Goal: Task Accomplishment & Management: Manage account settings

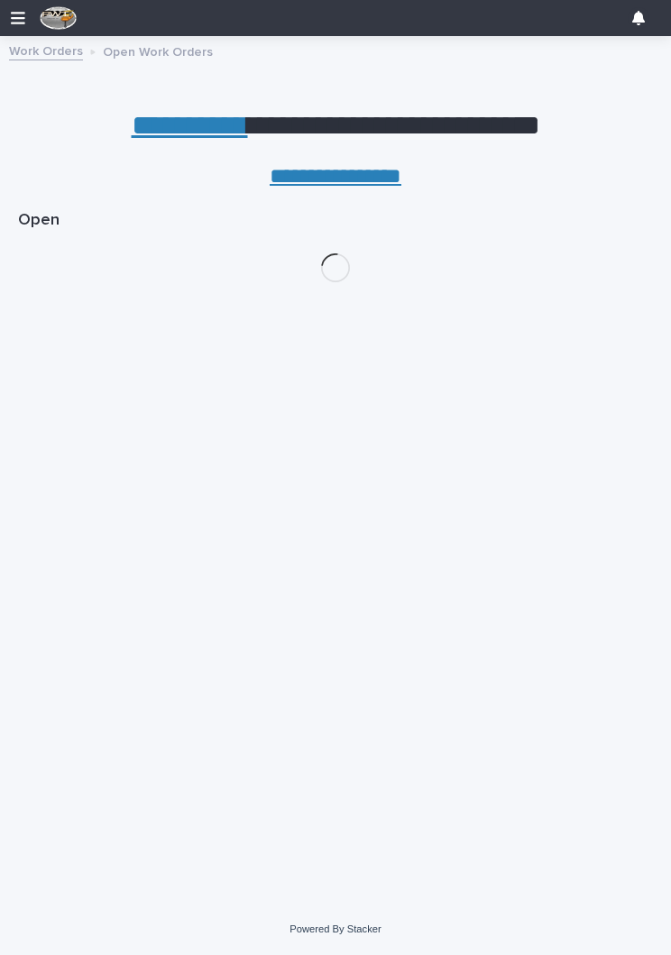
scroll to position [0, 8]
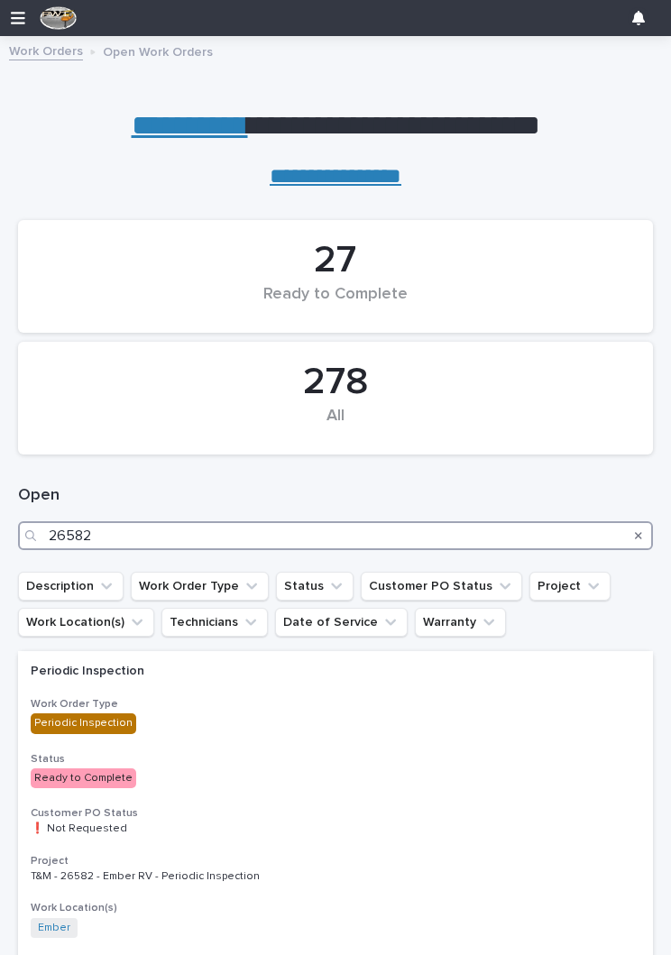
click at [307, 525] on input "26582" at bounding box center [335, 535] width 635 height 29
click at [423, 529] on input "26582" at bounding box center [335, 535] width 635 height 29
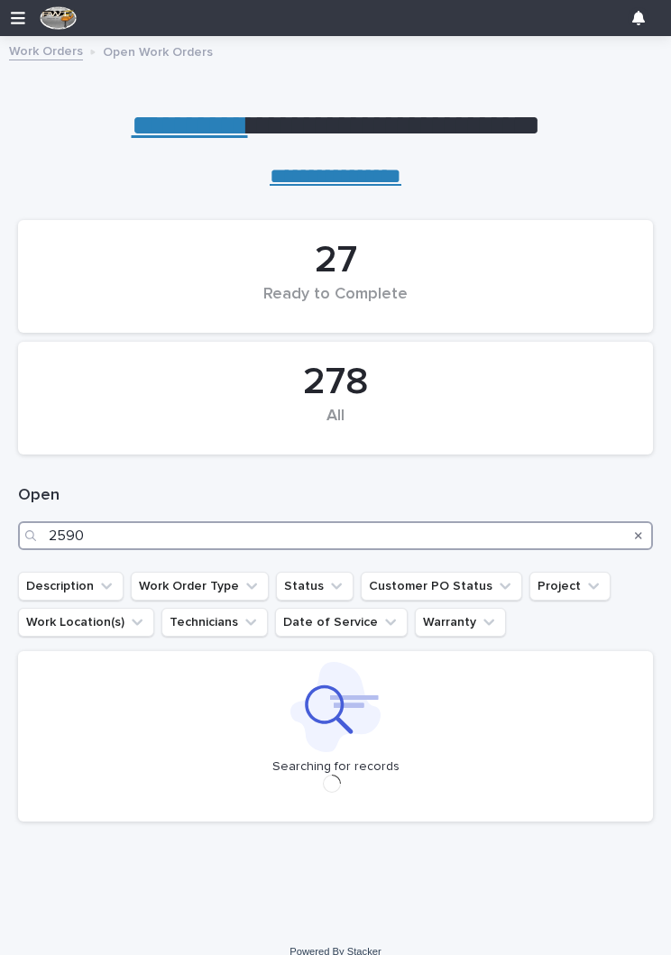
type input "25909"
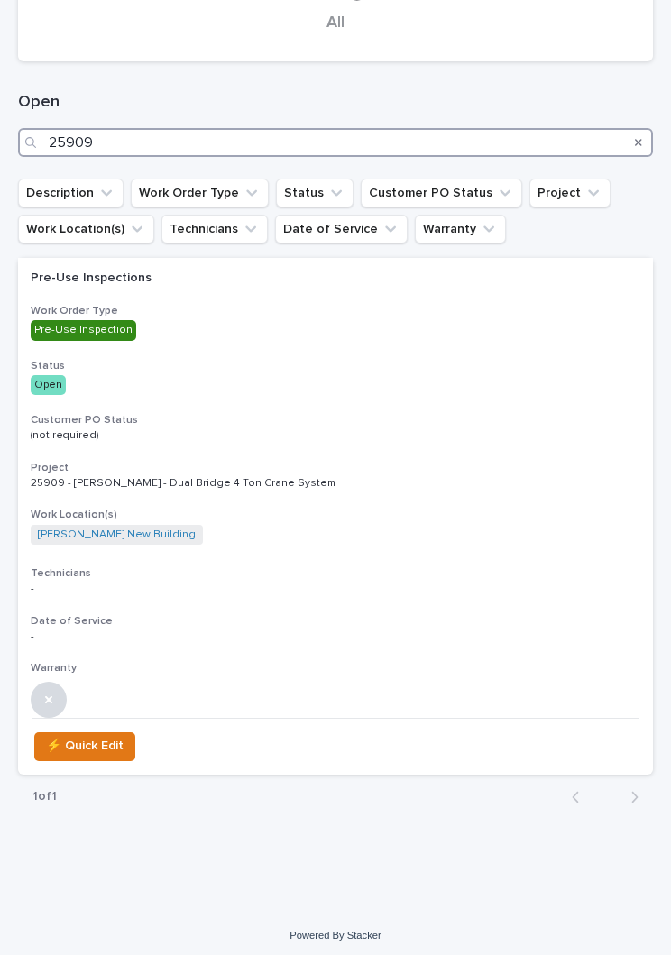
scroll to position [392, 0]
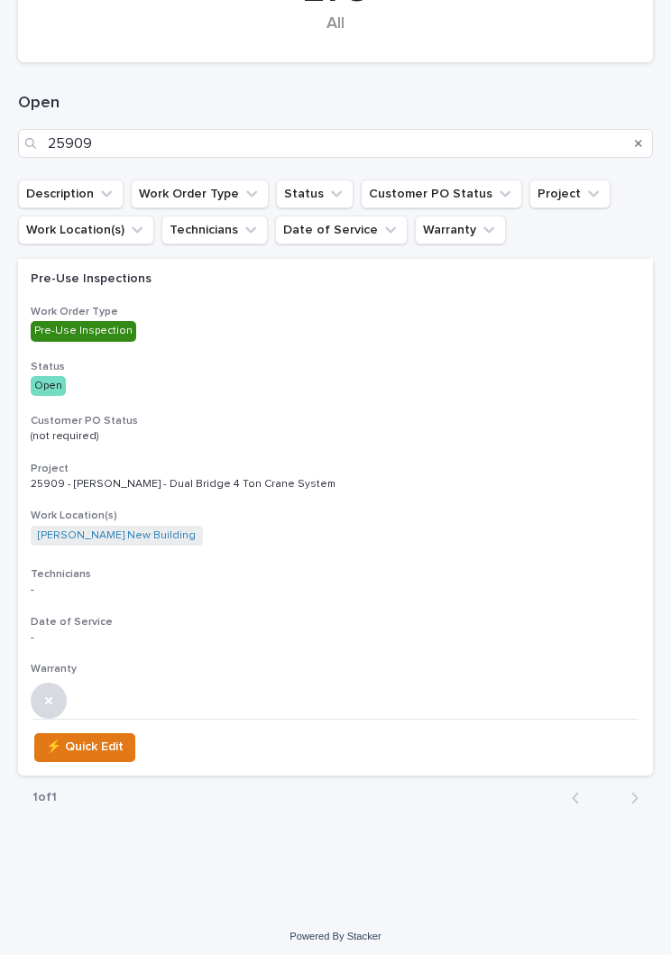
click at [412, 410] on div "Pre-Use Inspections Work Order Type Pre-Use Inspection Status Open Customer PO …" at bounding box center [335, 488] width 635 height 459
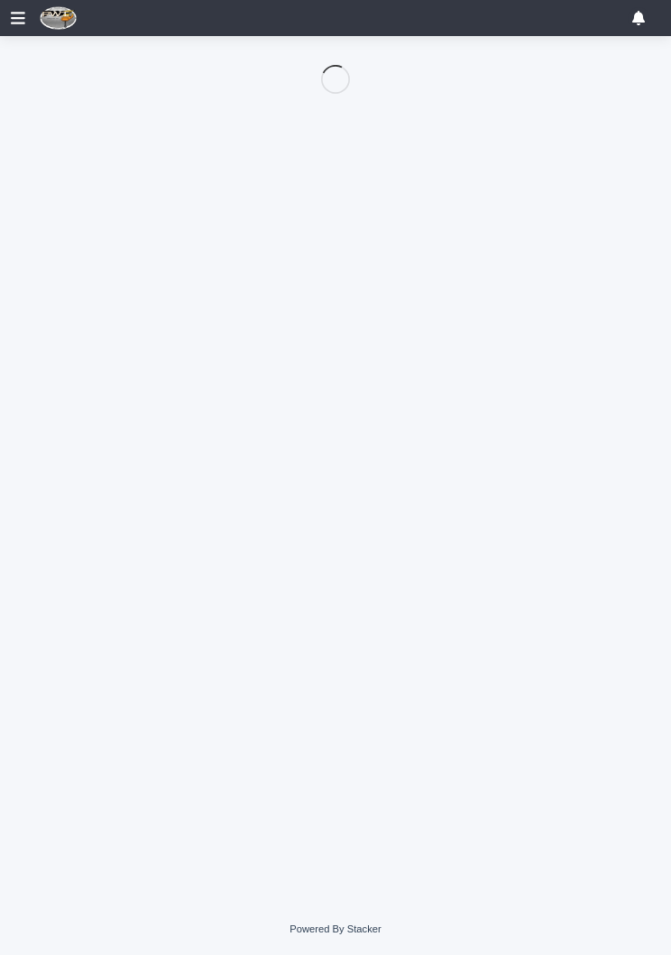
scroll to position [87, 0]
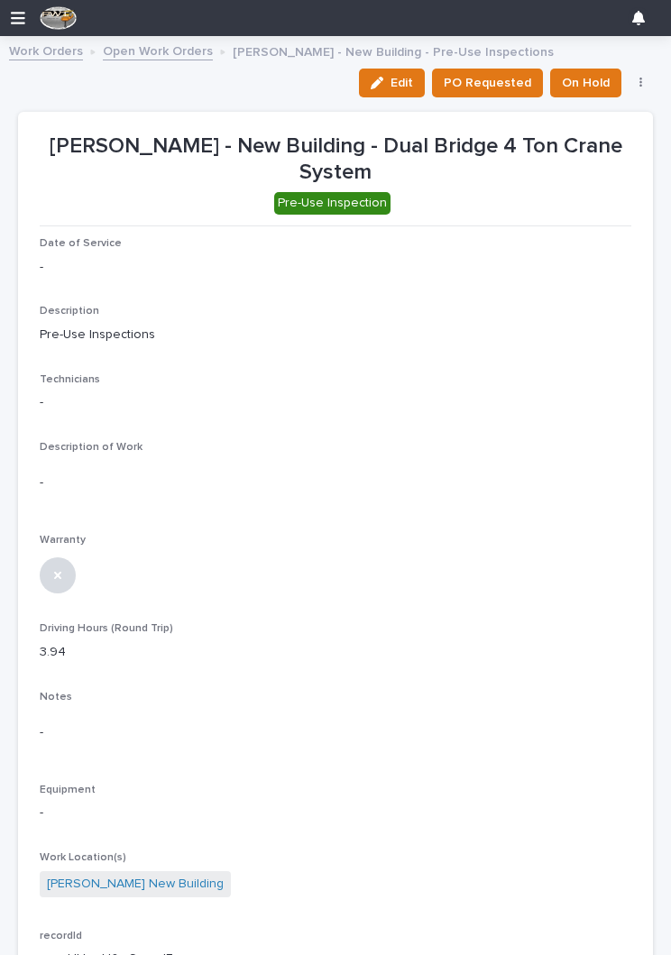
click at [391, 85] on div "button" at bounding box center [381, 83] width 20 height 13
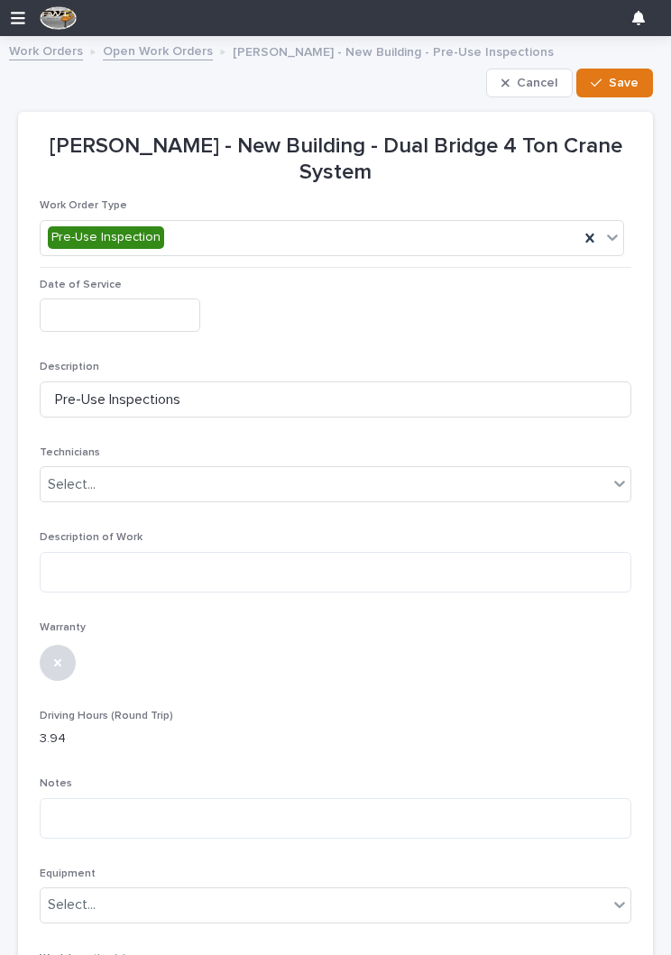
click at [106, 299] on input "text" at bounding box center [120, 315] width 161 height 33
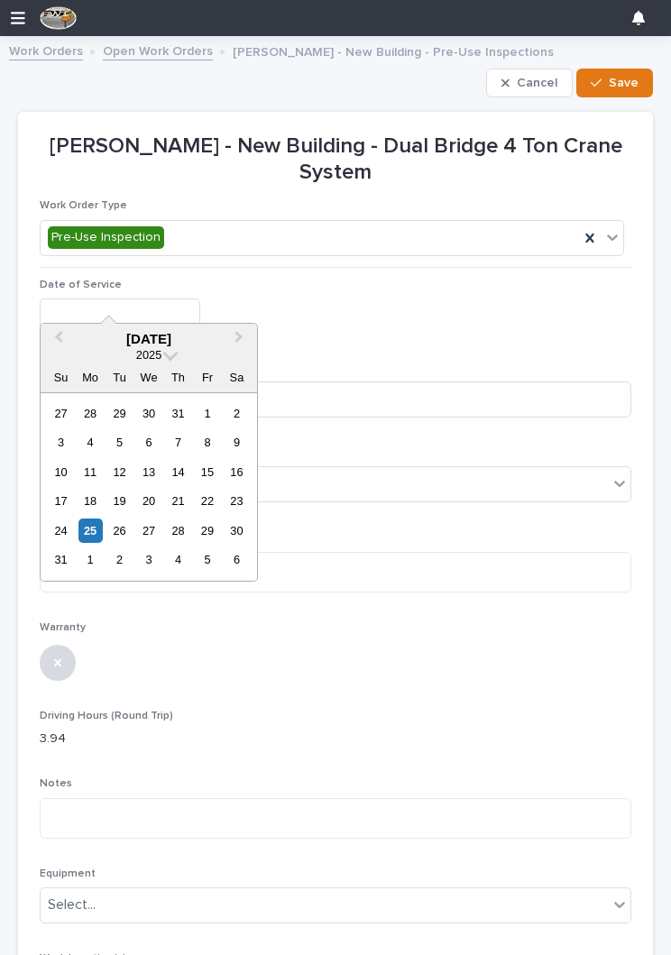
click at [91, 529] on div "25" at bounding box center [90, 531] width 24 height 24
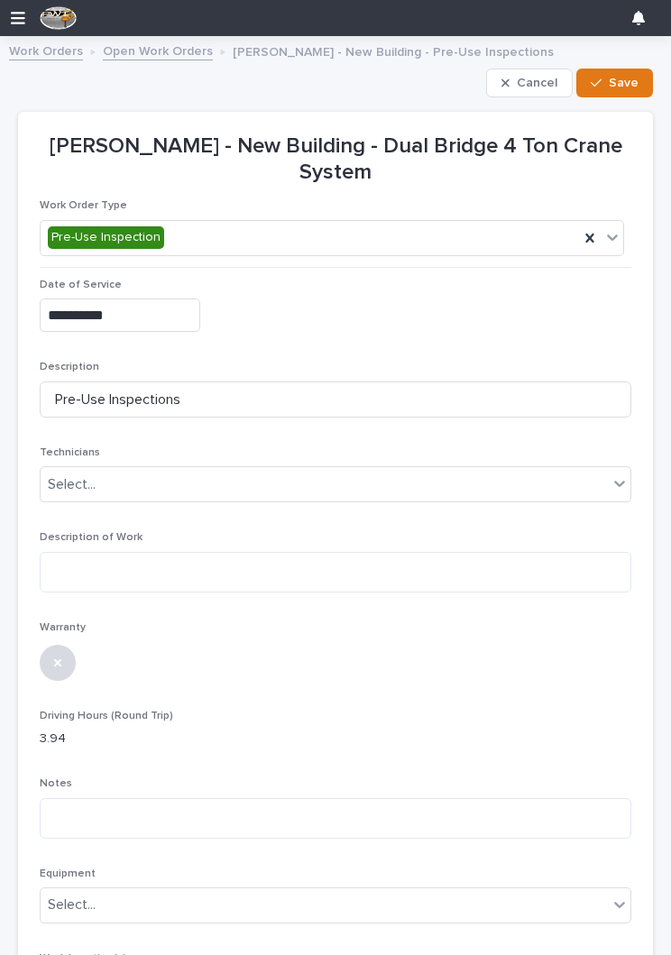
type input "**********"
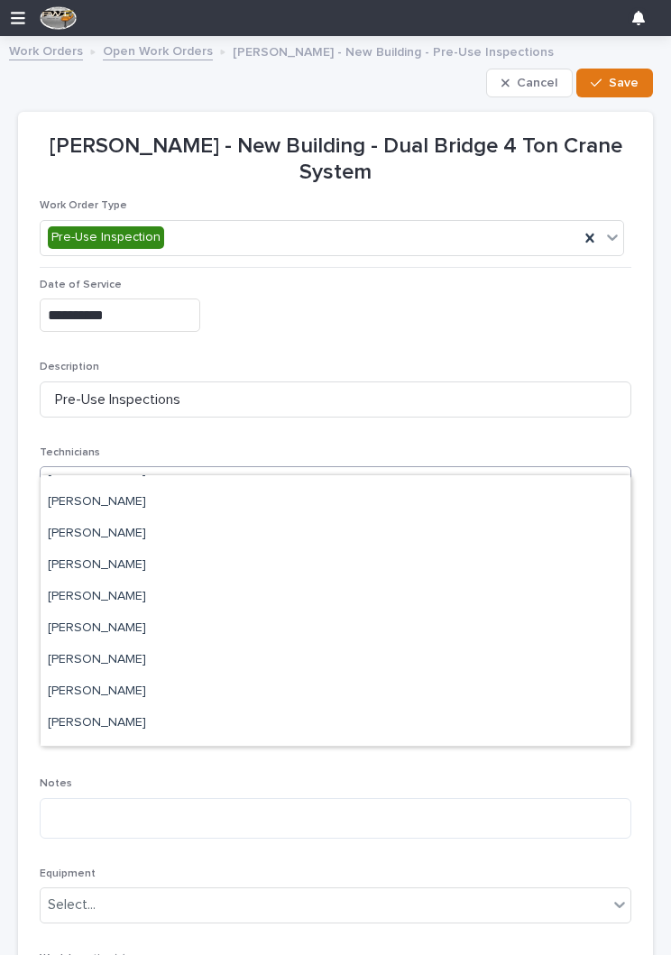
scroll to position [113, 0]
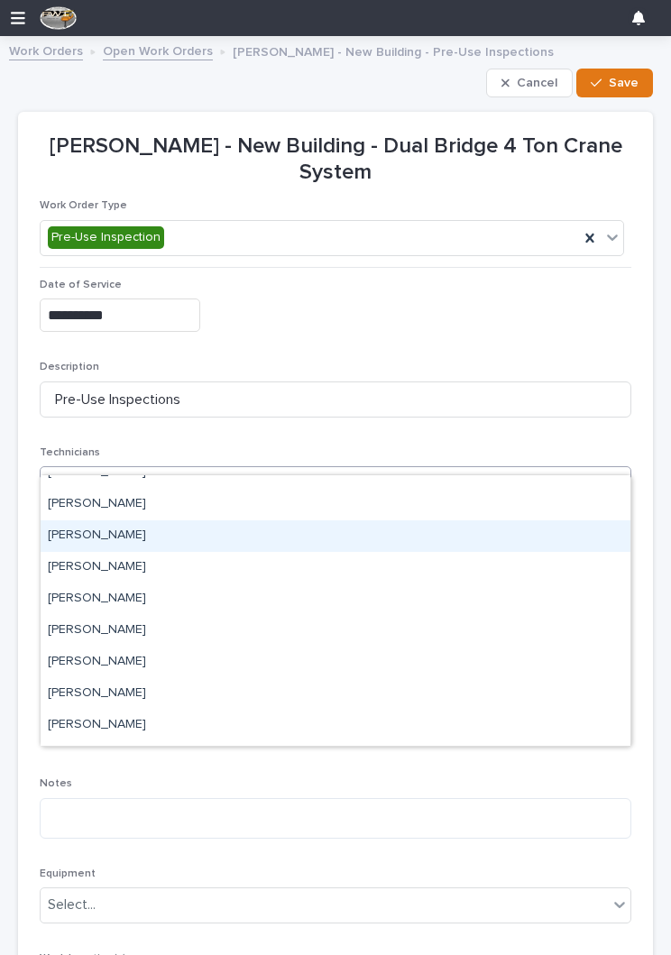
click at [400, 531] on div "[PERSON_NAME]" at bounding box center [336, 536] width 590 height 32
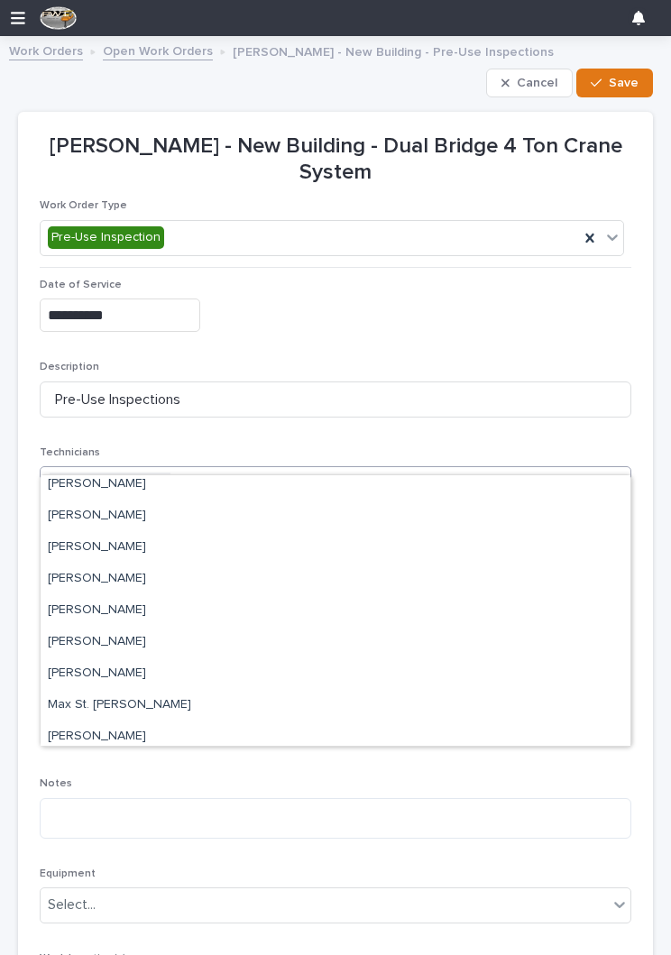
scroll to position [163, 0]
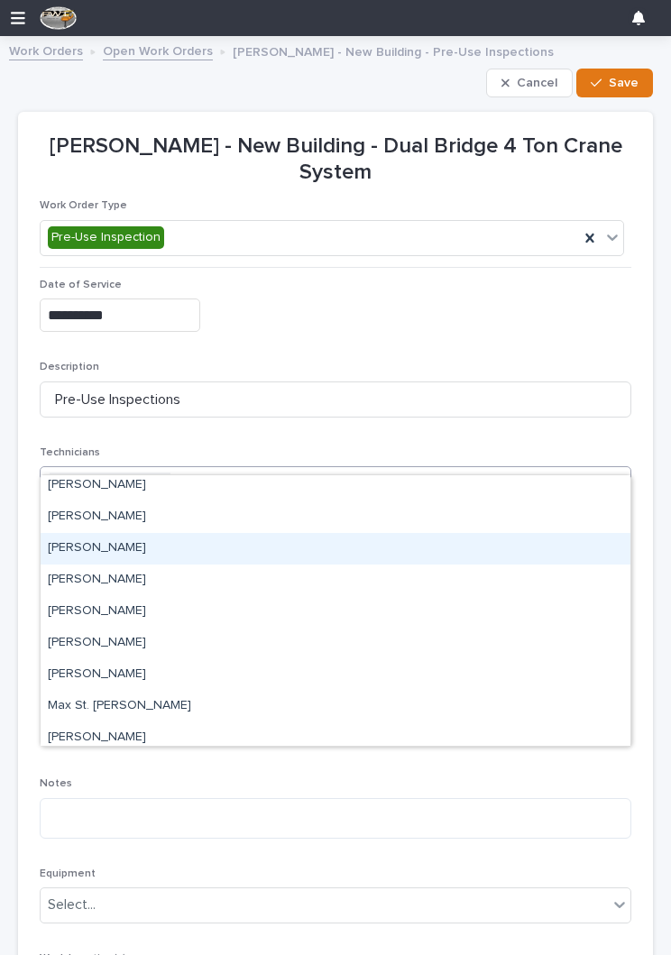
click at [412, 550] on div "[PERSON_NAME]" at bounding box center [336, 549] width 590 height 32
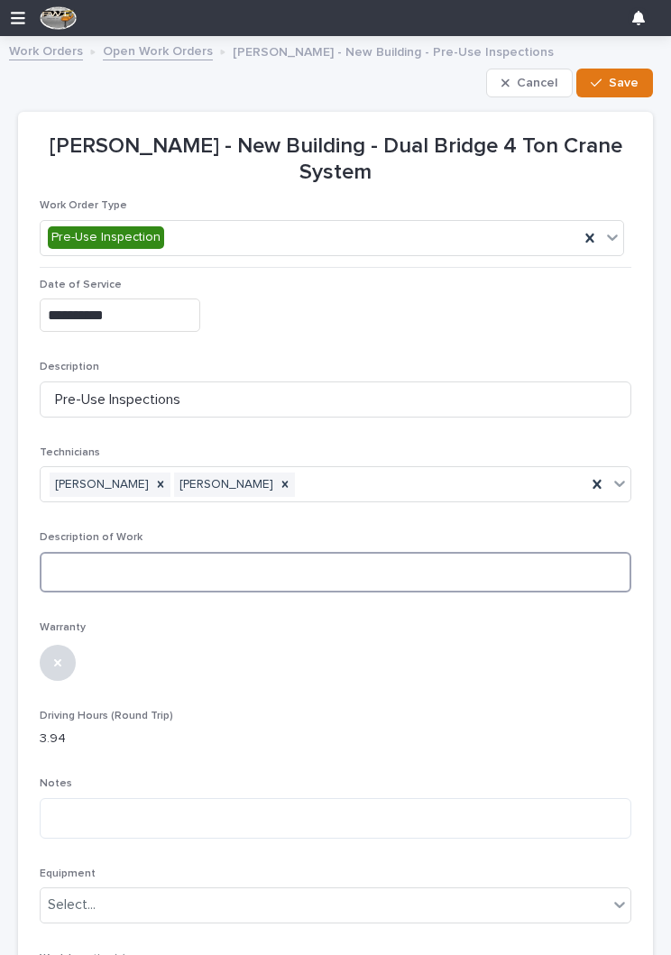
click at [436, 552] on textarea at bounding box center [336, 572] width 592 height 41
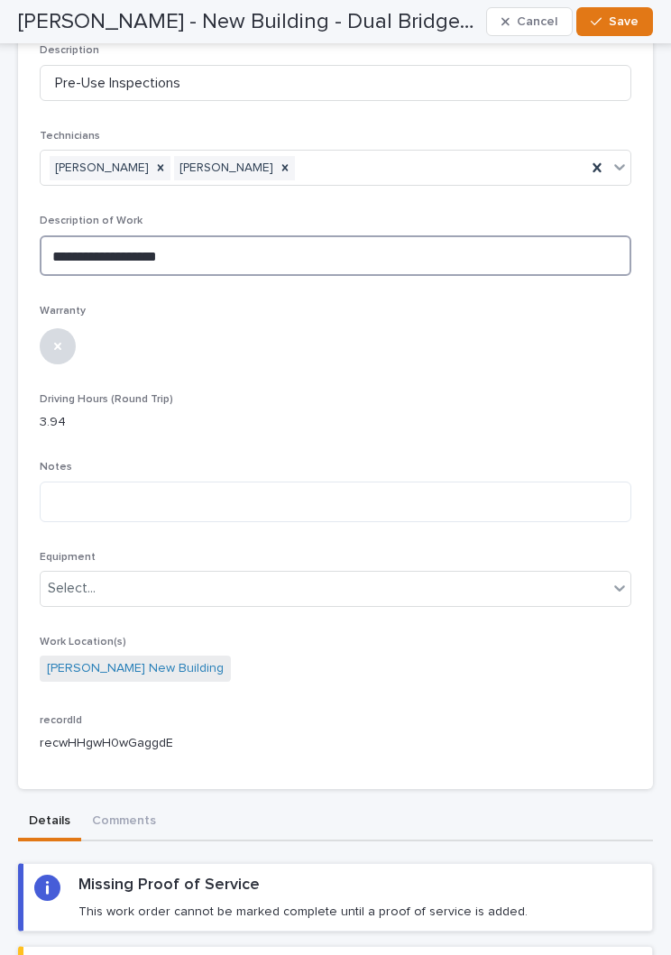
scroll to position [316, 0]
type textarea "**********"
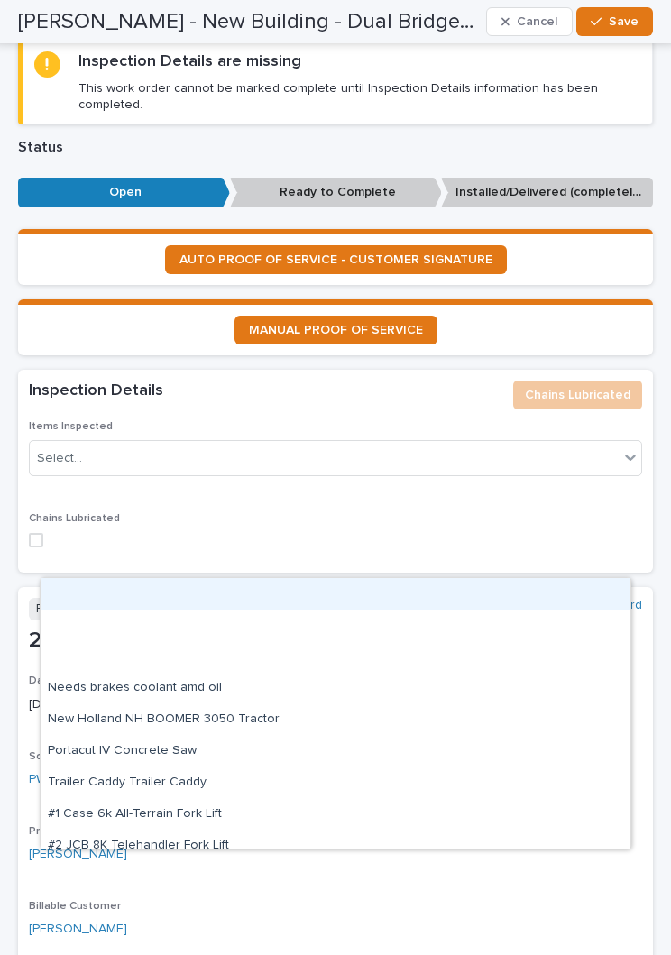
scroll to position [1390, 0]
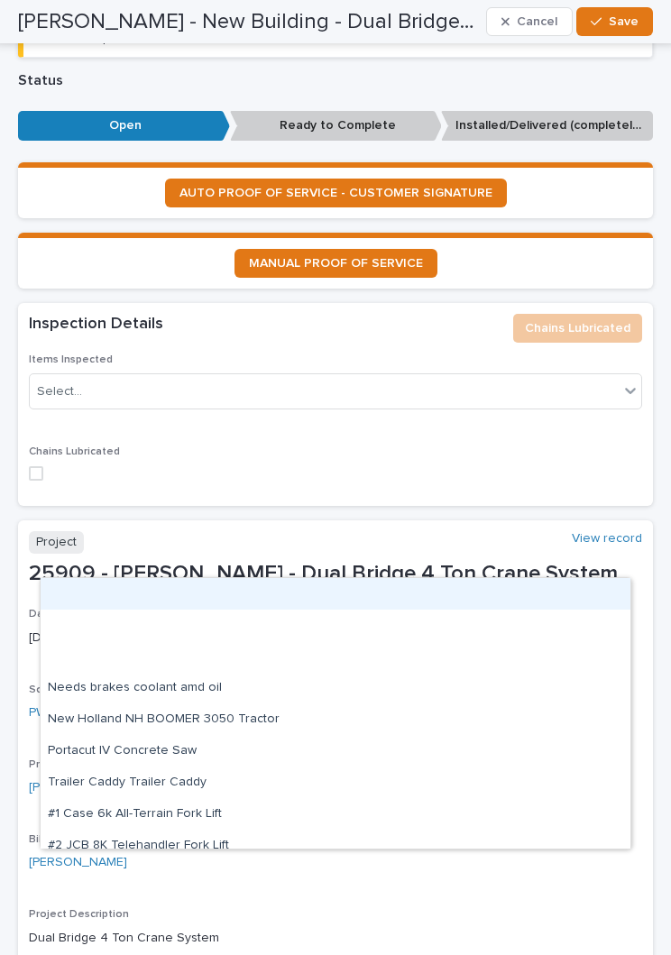
click at [41, 466] on span at bounding box center [36, 473] width 14 height 14
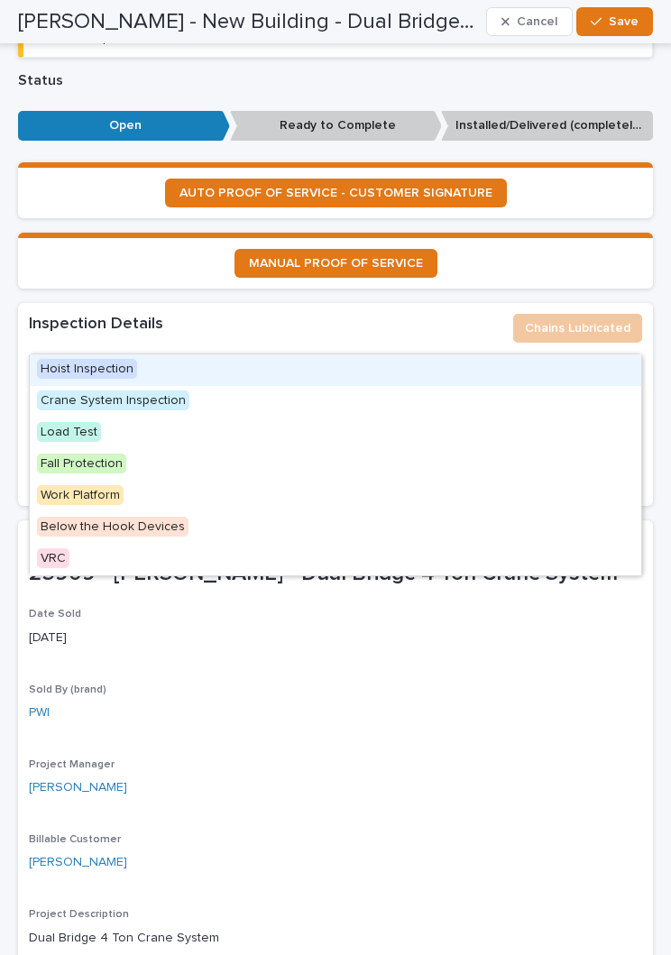
click at [423, 373] on div "Hoist Inspection" at bounding box center [336, 370] width 612 height 32
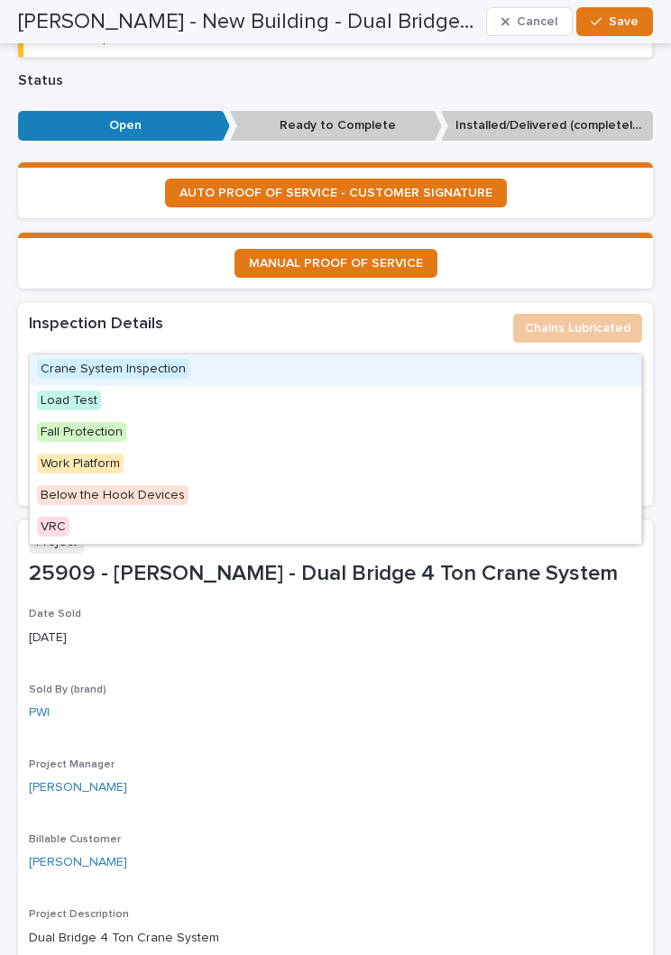
click at [314, 372] on div "Crane System Inspection" at bounding box center [336, 370] width 612 height 32
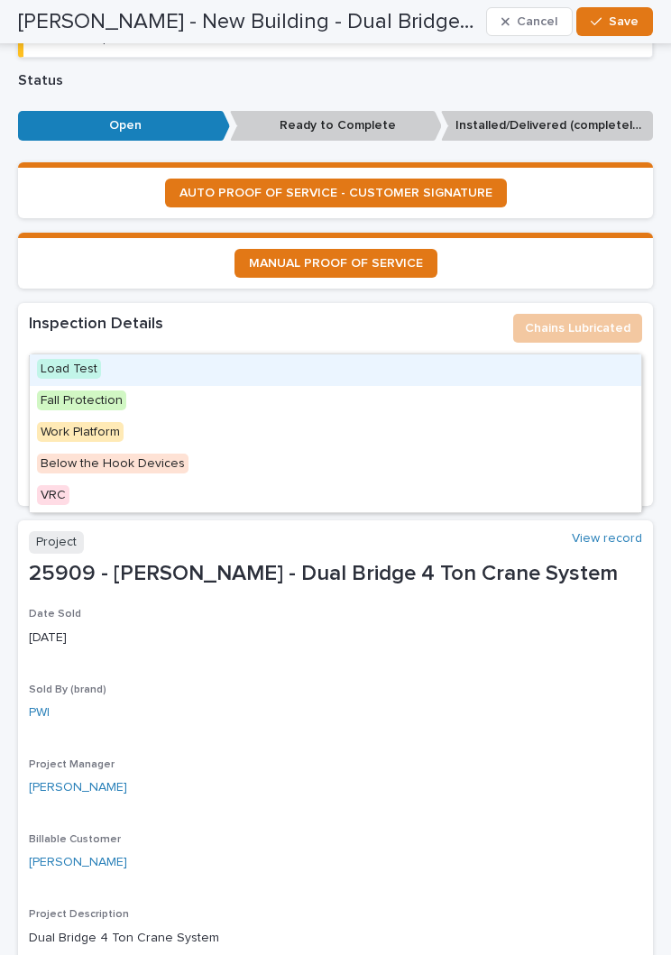
click at [388, 365] on div "Load Test" at bounding box center [336, 370] width 612 height 32
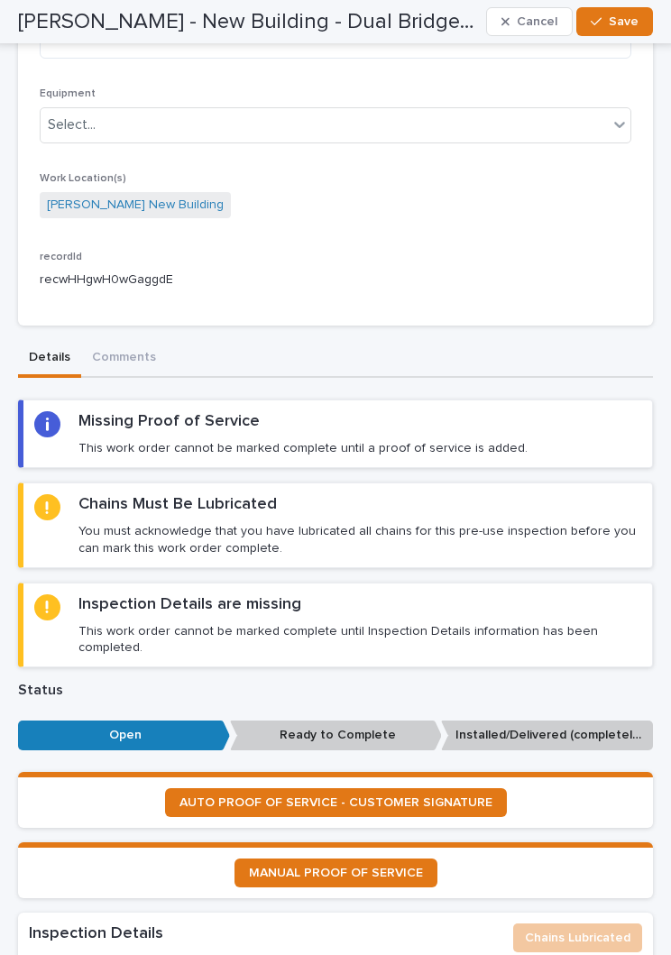
scroll to position [779, 0]
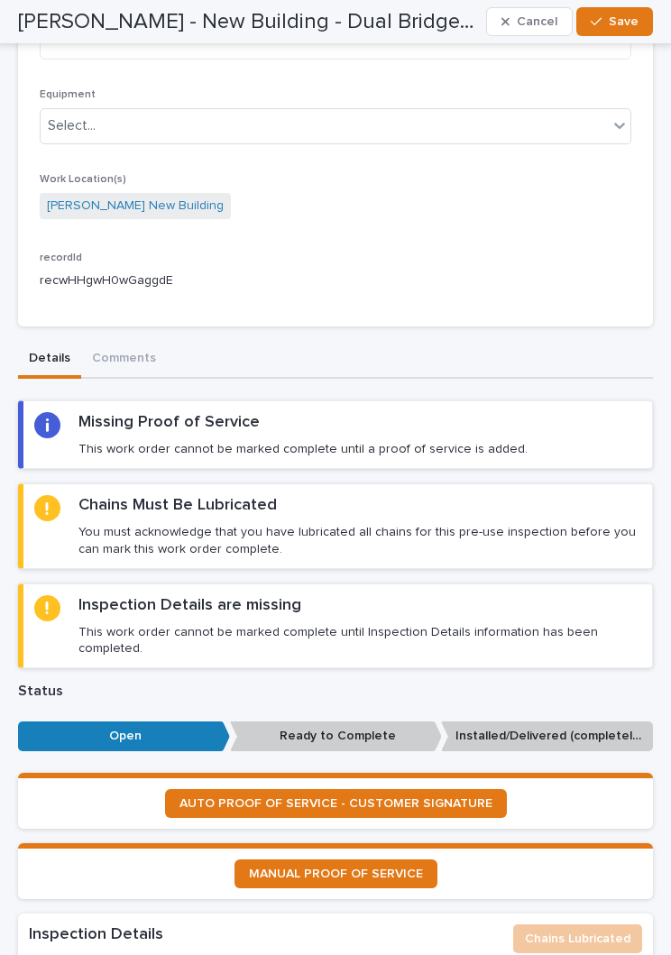
click at [602, 22] on icon "button" at bounding box center [596, 21] width 11 height 13
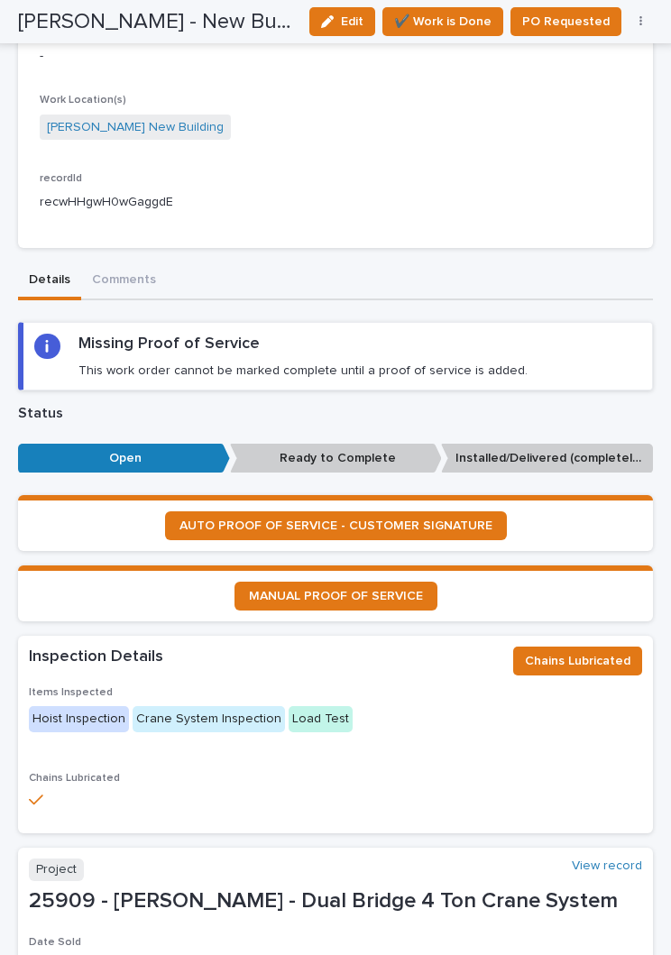
scroll to position [699, 0]
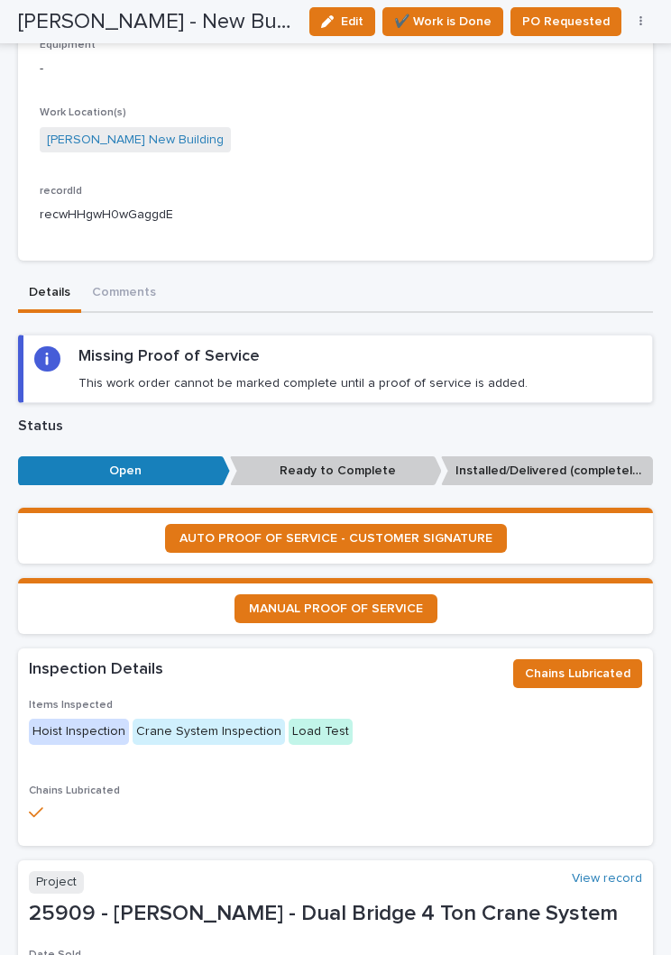
click at [334, 18] on icon "button" at bounding box center [327, 21] width 13 height 13
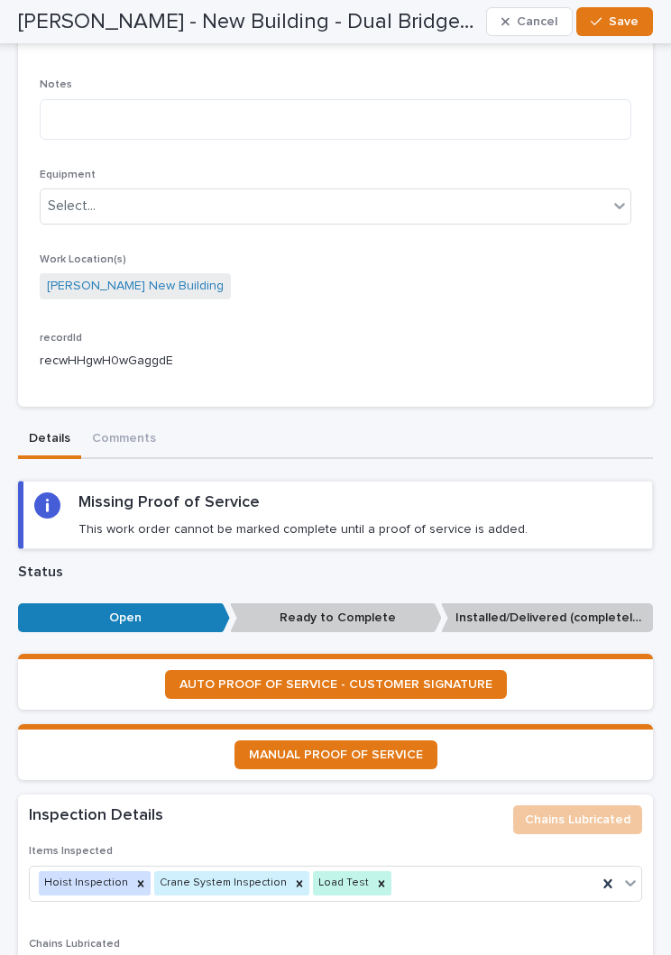
type textarea "**********"
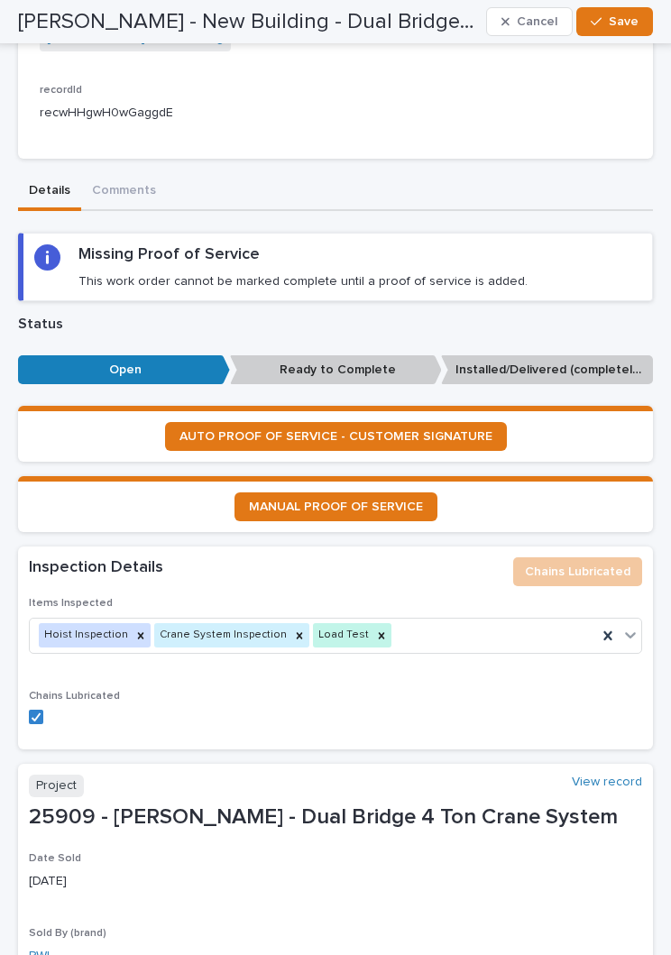
scroll to position [962, 0]
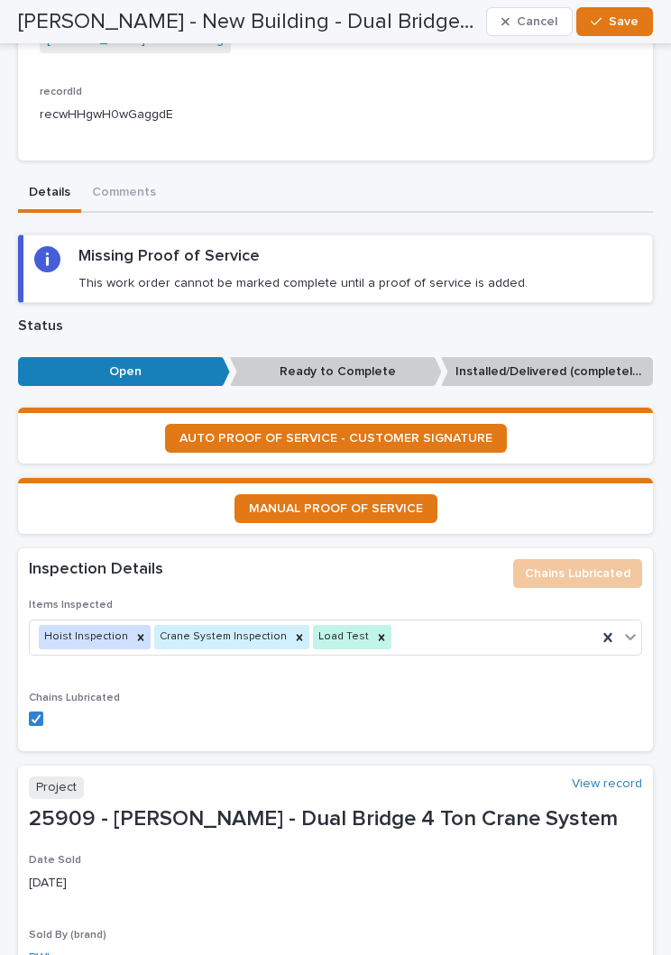
click at [389, 432] on span "AUTO PROOF OF SERVICE - CUSTOMER SIGNATURE" at bounding box center [335, 438] width 313 height 13
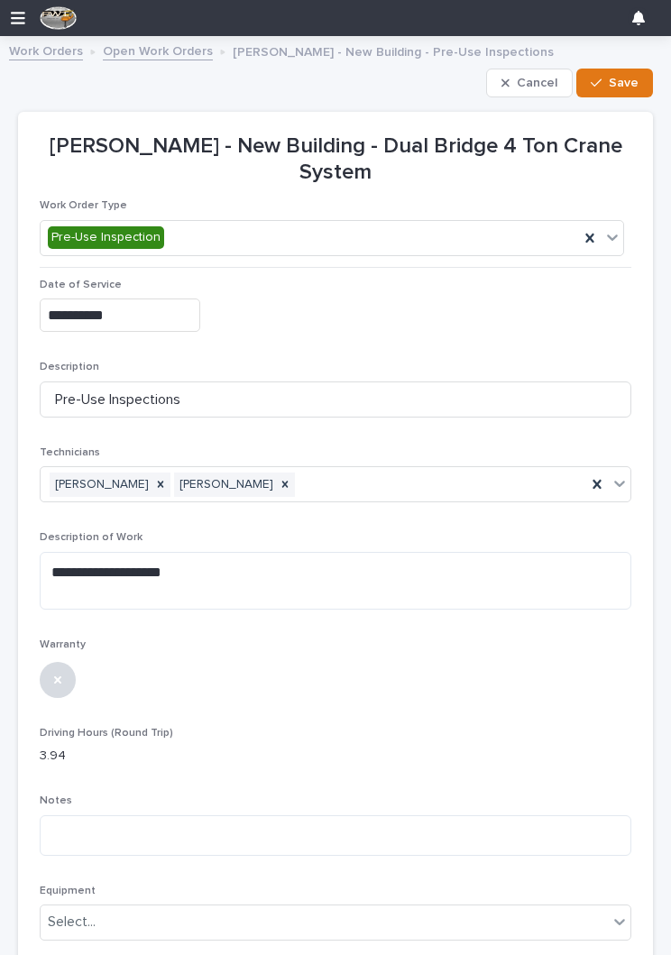
scroll to position [0, 0]
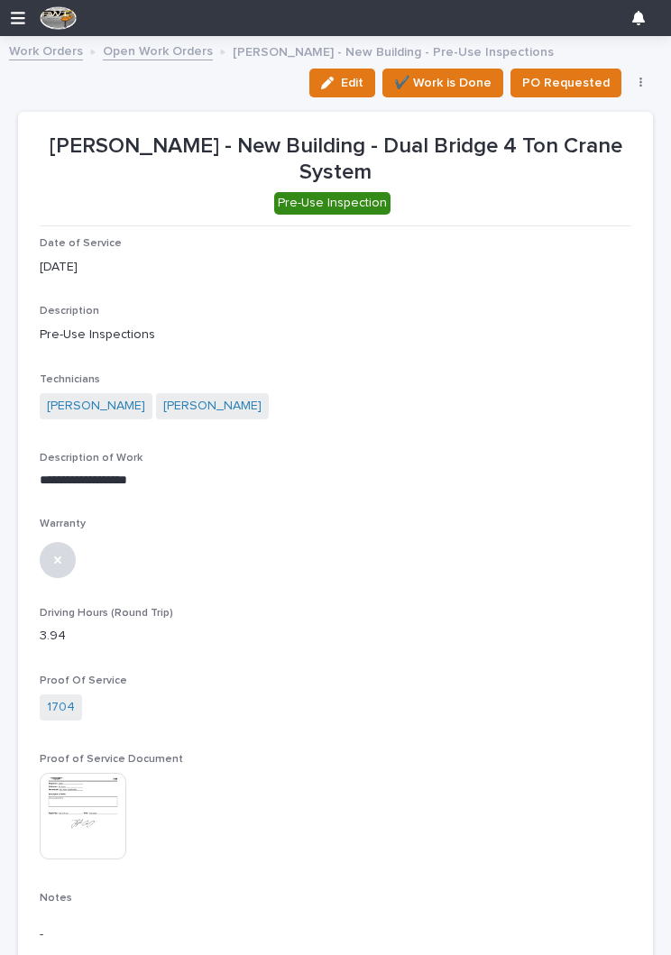
click at [442, 81] on span "✔️ Work is Done" at bounding box center [442, 83] width 97 height 22
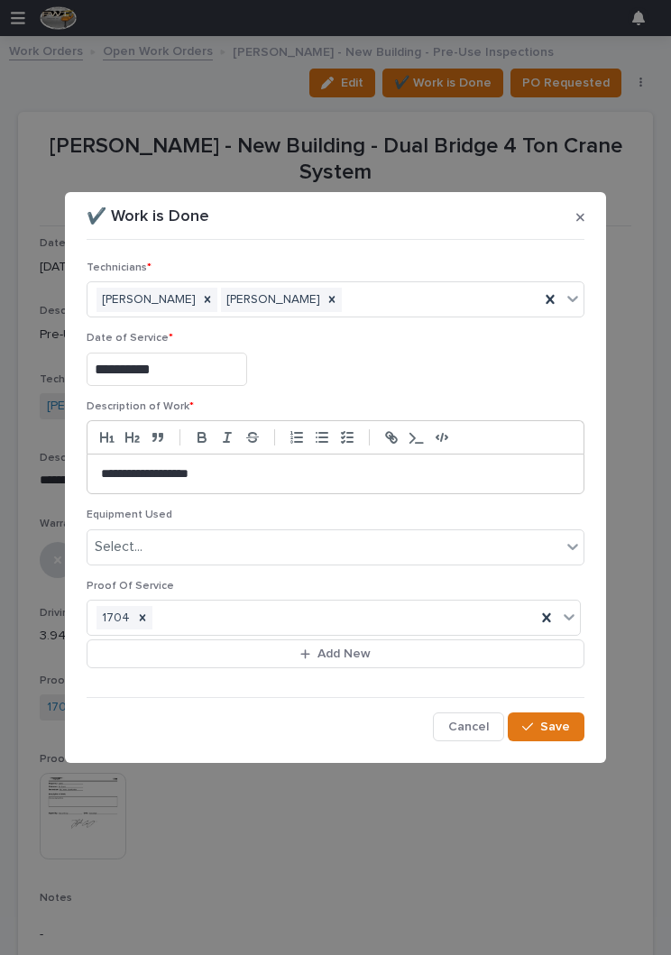
click at [550, 724] on span "Save" at bounding box center [555, 727] width 30 height 16
